Goal: Task Accomplishment & Management: Manage account settings

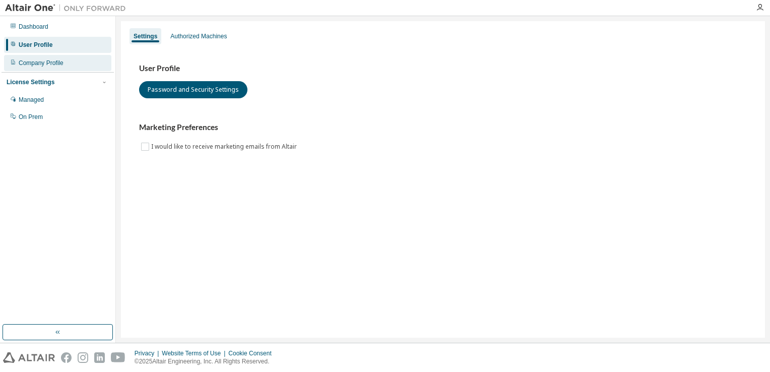
click at [52, 68] on div "Company Profile" at bounding box center [57, 63] width 107 height 16
